Goal: Task Accomplishment & Management: Manage account settings

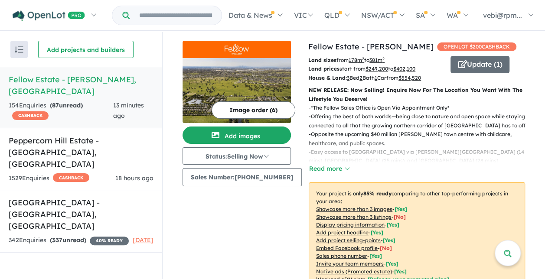
click at [84, 82] on h5 "Fellow Estate - [GEOGRAPHIC_DATA][PERSON_NAME][GEOGRAPHIC_DATA]" at bounding box center [81, 85] width 145 height 23
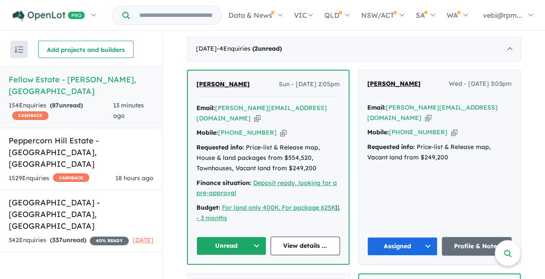
scroll to position [390, 0]
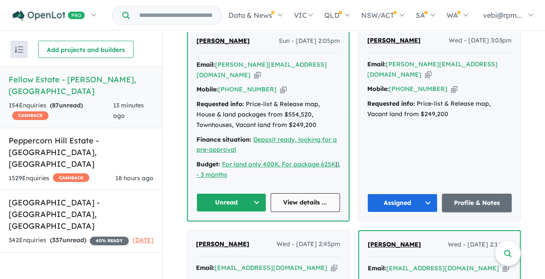
click at [288, 209] on link "View details ..." at bounding box center [305, 202] width 70 height 19
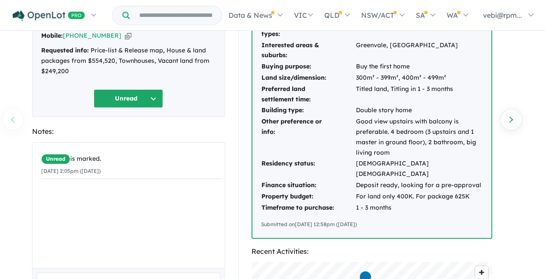
scroll to position [43, 0]
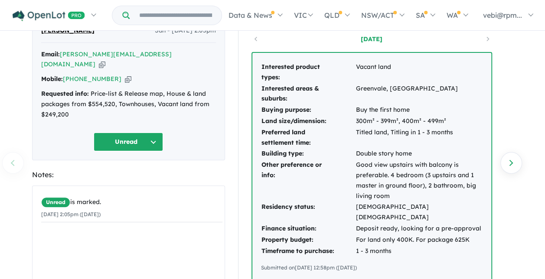
click at [140, 133] on button "Unread" at bounding box center [128, 142] width 69 height 19
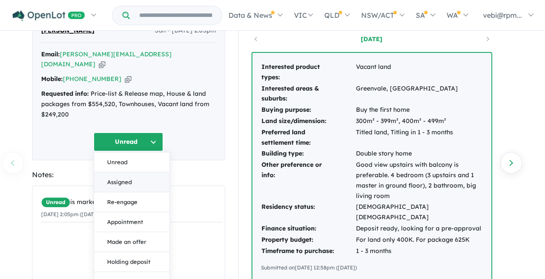
click at [133, 173] on button "Assigned" at bounding box center [131, 183] width 75 height 20
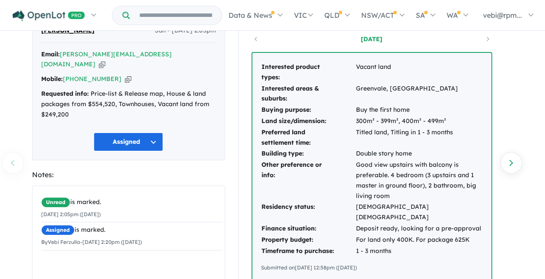
scroll to position [0, 0]
